Goal: Task Accomplishment & Management: Manage account settings

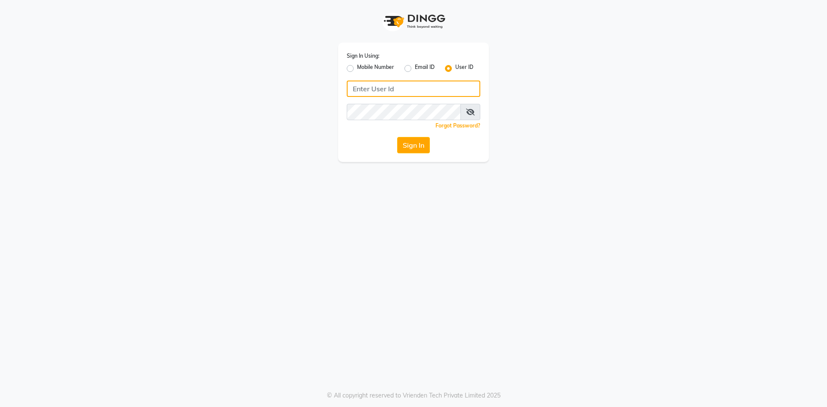
click at [392, 90] on input "Username" at bounding box center [414, 89] width 134 height 16
drag, startPoint x: 412, startPoint y: 86, endPoint x: 352, endPoint y: 91, distance: 60.5
click at [352, 91] on input "hydeluxurysalon" at bounding box center [414, 89] width 134 height 16
type input "hydeluxurysalon"
click at [407, 143] on button "Sign In" at bounding box center [413, 145] width 33 height 16
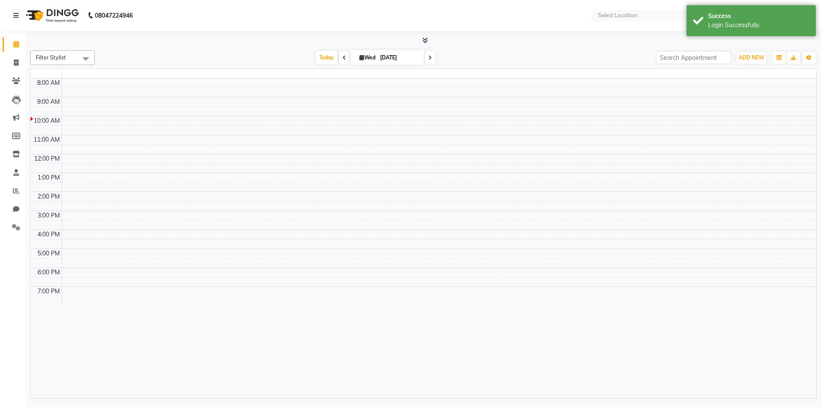
select select "en"
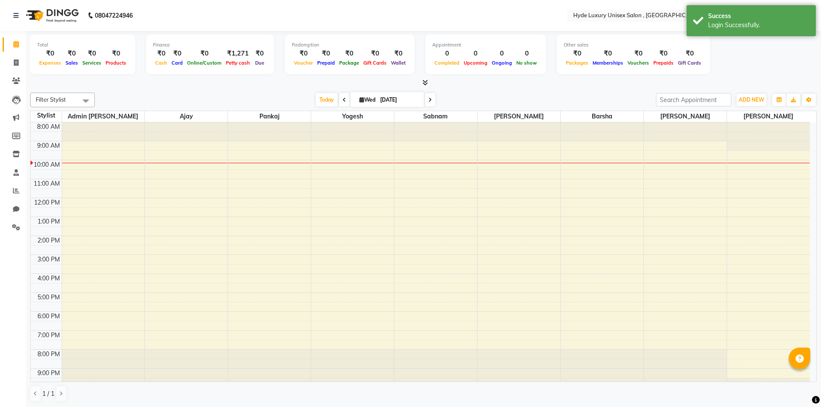
click at [219, 94] on div "Today Wed 03-09-2025" at bounding box center [375, 99] width 552 height 13
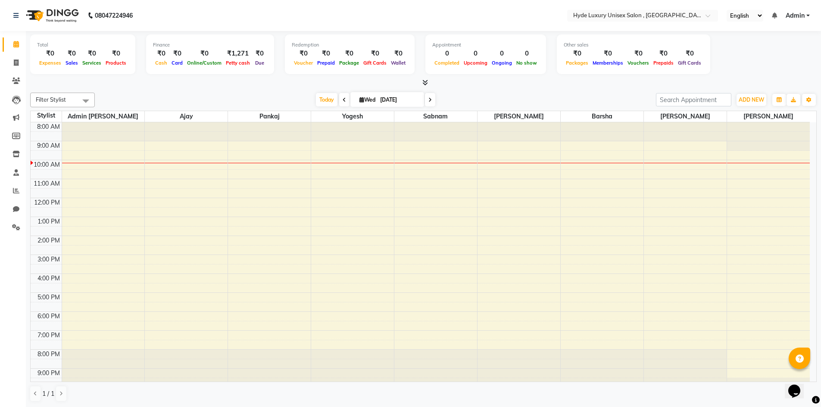
click at [171, 11] on nav "08047224946 Select Location × Hyde Luxury Unisex Salon , Rudrapur, English ENGL…" at bounding box center [410, 15] width 821 height 31
click at [165, 17] on nav "08047224946 Select Location × Hyde Luxury Unisex Salon , Rudrapur, English ENGL…" at bounding box center [410, 15] width 821 height 31
click at [22, 64] on span at bounding box center [16, 63] width 15 height 10
select select "service"
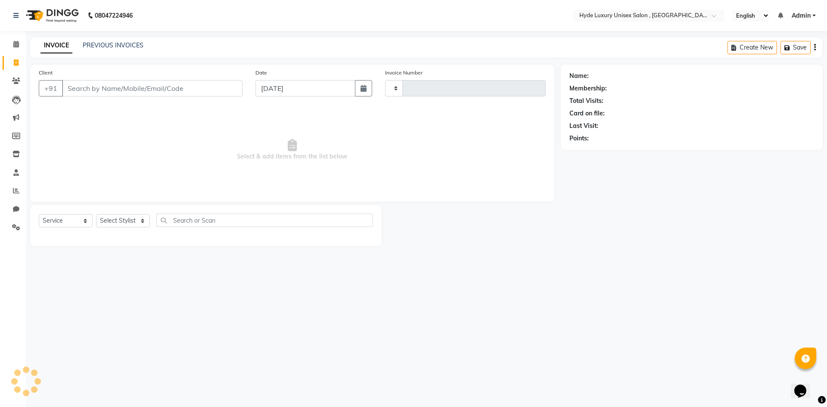
type input "0927"
select select "8189"
click at [108, 41] on link "PREVIOUS INVOICES" at bounding box center [113, 45] width 61 height 8
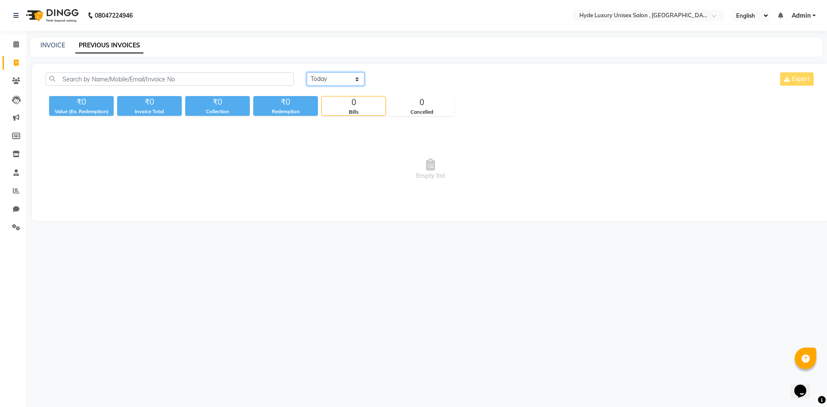
click at [342, 85] on select "Today Yesterday Custom Range" at bounding box center [336, 78] width 58 height 13
select select "yesterday"
click at [307, 72] on select "Today Yesterday Custom Range" at bounding box center [336, 78] width 58 height 13
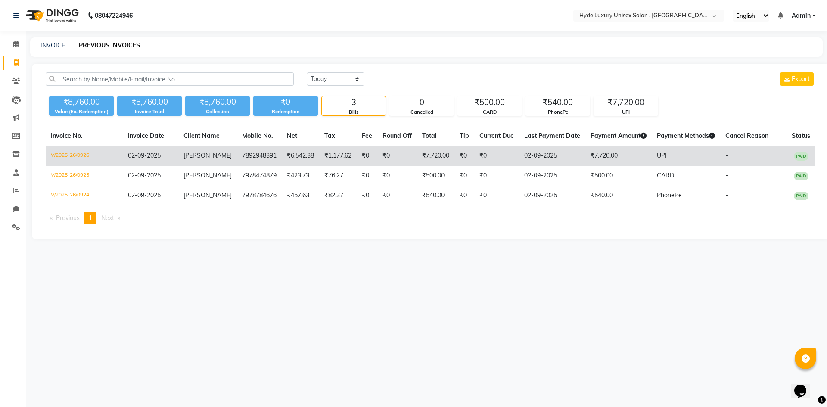
click at [223, 150] on td "[PERSON_NAME]" at bounding box center [207, 156] width 59 height 20
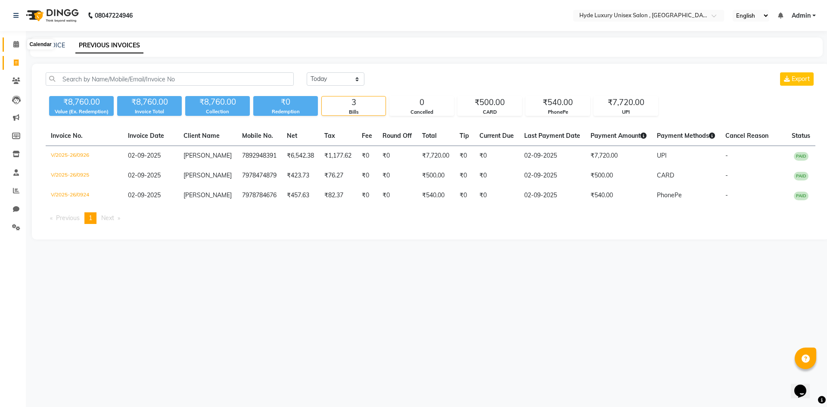
click at [15, 47] on icon at bounding box center [16, 44] width 6 height 6
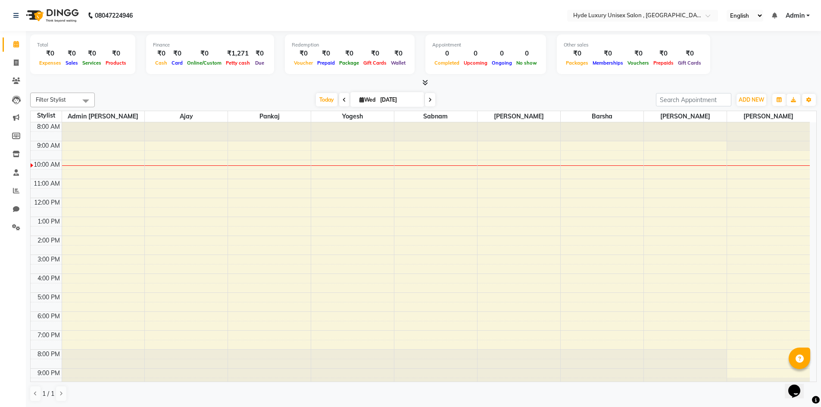
click at [118, 89] on div "Total ₹0 Expenses ₹0 Sales ₹0 Services ₹0 Products Finance ₹0 Cash ₹0 Card ₹0 O…" at bounding box center [423, 219] width 795 height 376
click at [213, 12] on nav "08047224946 Select Location × Hyde Luxury Unisex Salon , Rudrapur, English ENGL…" at bounding box center [410, 15] width 821 height 31
click at [208, 16] on nav "08047224946 Select Location × Hyde Luxury Unisex Salon , Rudrapur, English ENGL…" at bounding box center [410, 15] width 821 height 31
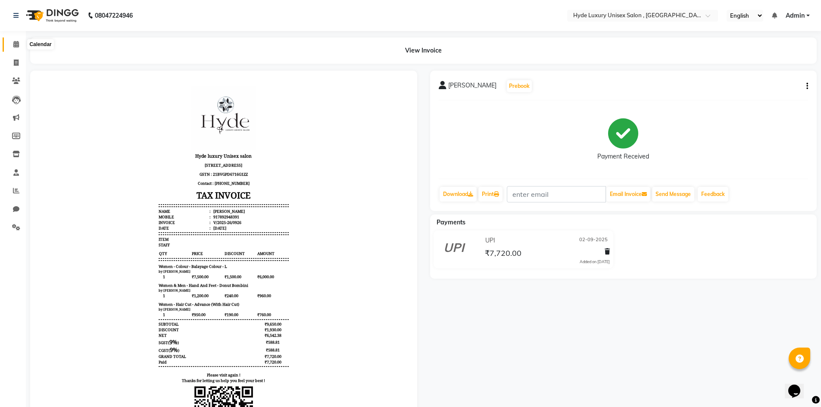
click at [14, 47] on icon at bounding box center [16, 44] width 6 height 6
